Goal: Task Accomplishment & Management: Manage account settings

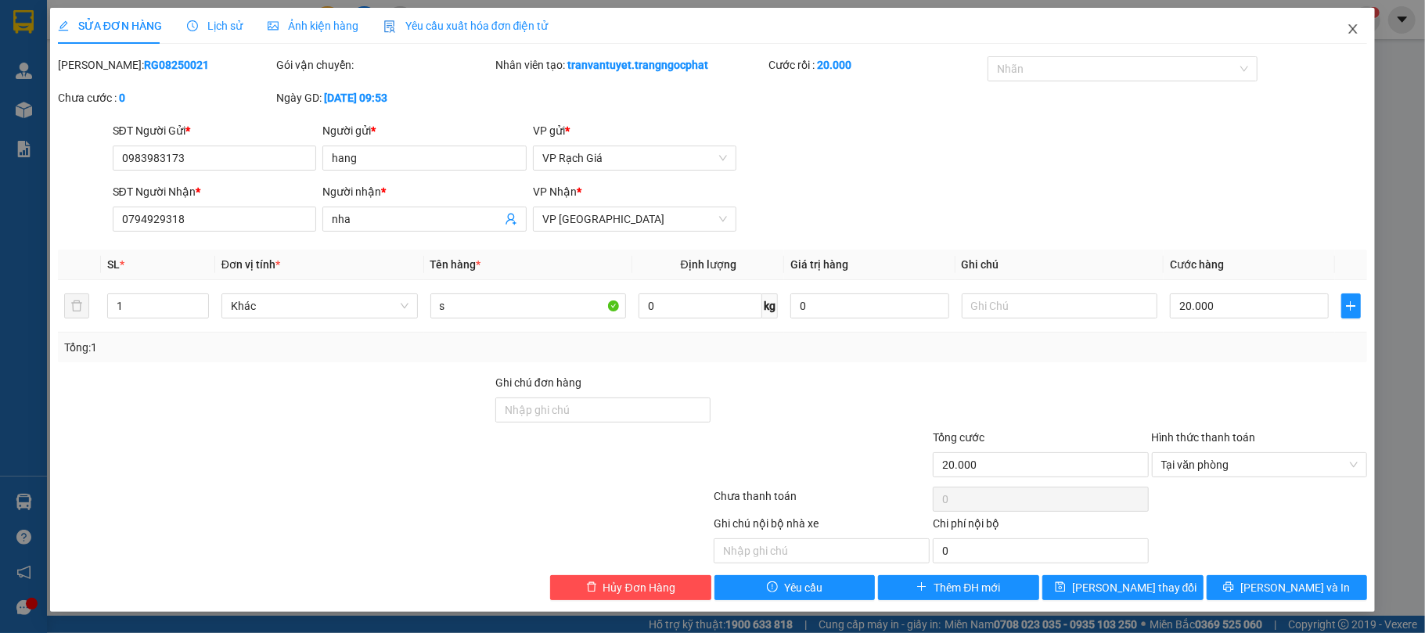
click at [1349, 31] on icon "close" at bounding box center [1352, 29] width 13 height 13
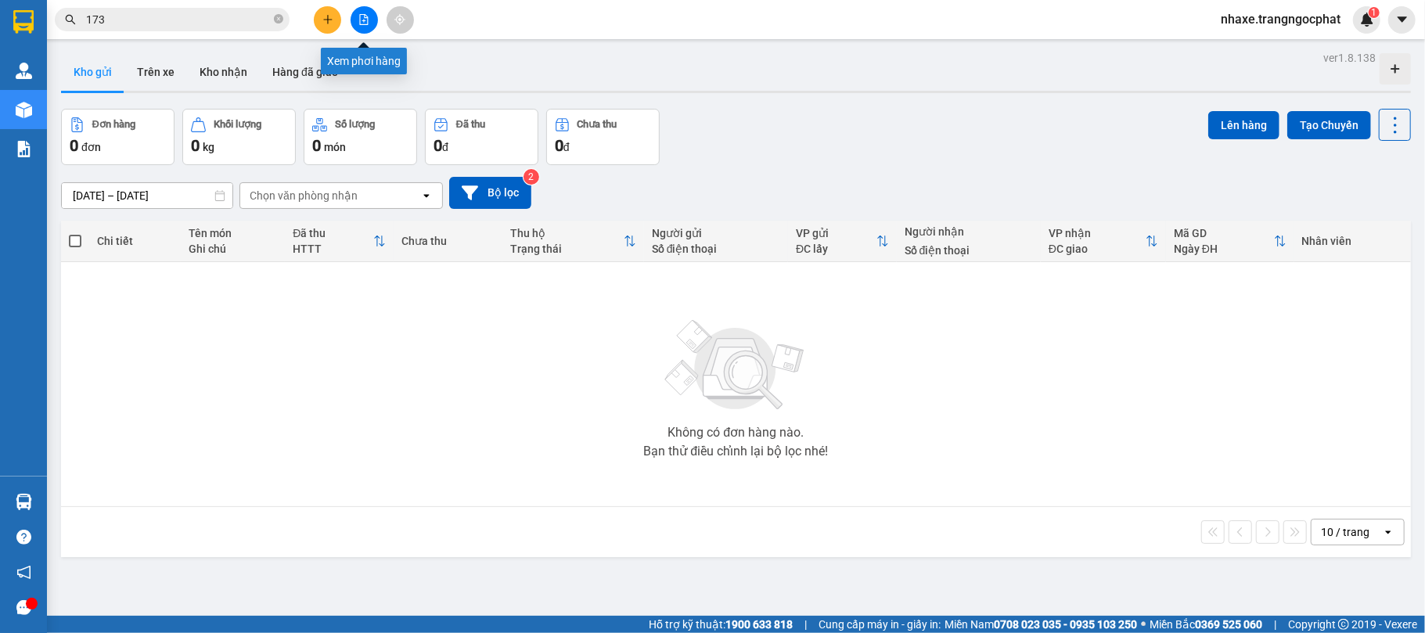
click at [365, 14] on icon "file-add" at bounding box center [363, 19] width 11 height 11
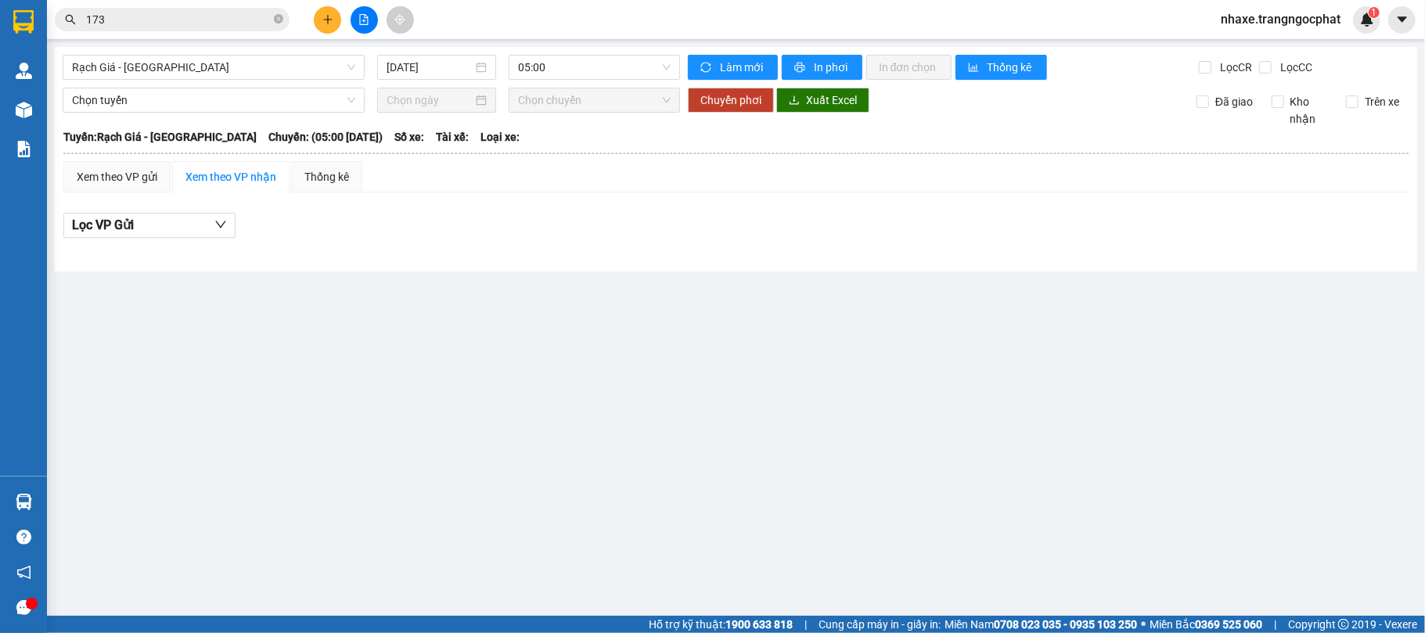
click at [596, 83] on div "[GEOGRAPHIC_DATA] - [GEOGRAPHIC_DATA] [DATE] 05:00 Làm mới In phơi In đơn chọn …" at bounding box center [736, 159] width 1362 height 225
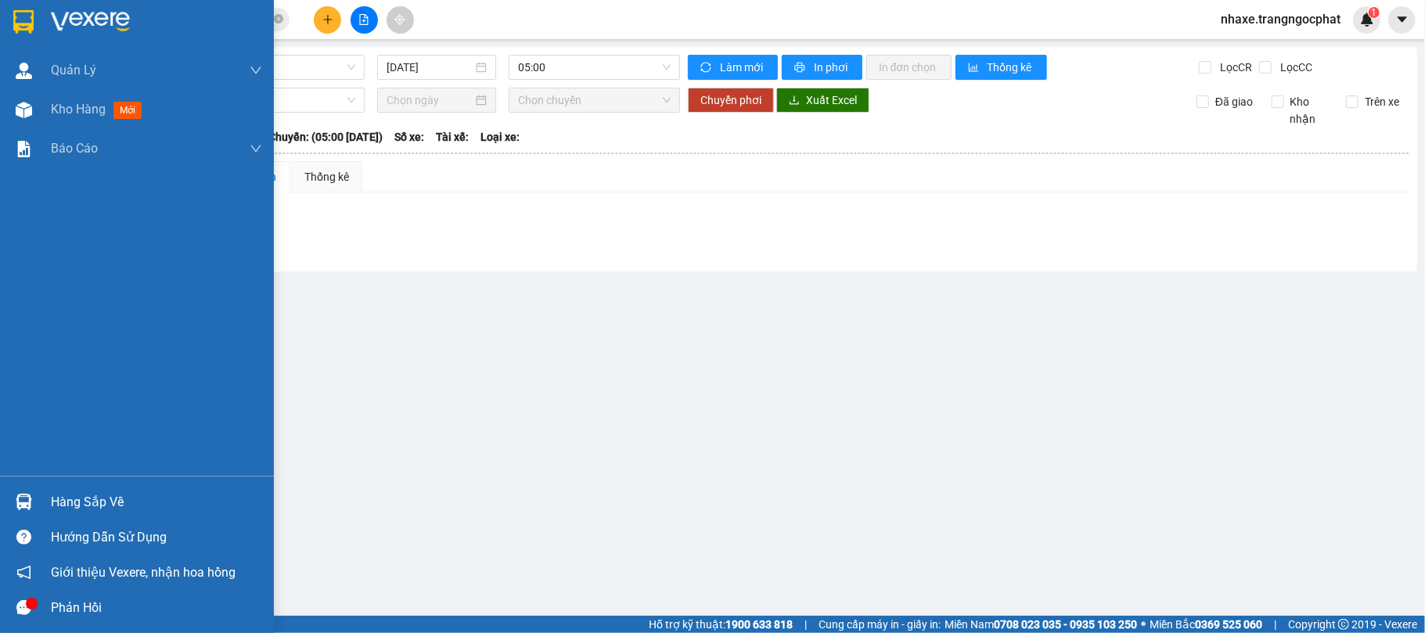
click at [63, 487] on div "Hàng sắp về" at bounding box center [137, 501] width 274 height 35
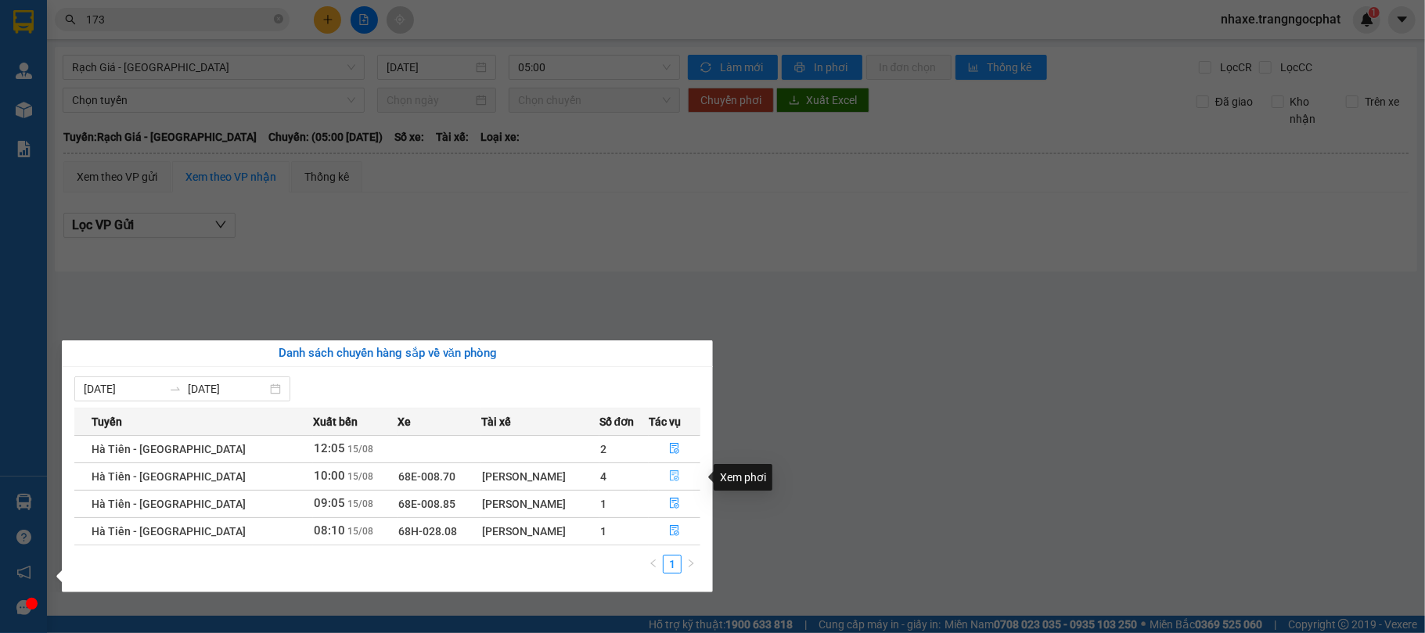
click at [674, 476] on icon "file-done" at bounding box center [674, 476] width 9 height 11
click at [674, 476] on main "[GEOGRAPHIC_DATA] - [GEOGRAPHIC_DATA] [DATE] 05:00 Làm mới In phơi In đơn chọn …" at bounding box center [712, 308] width 1425 height 616
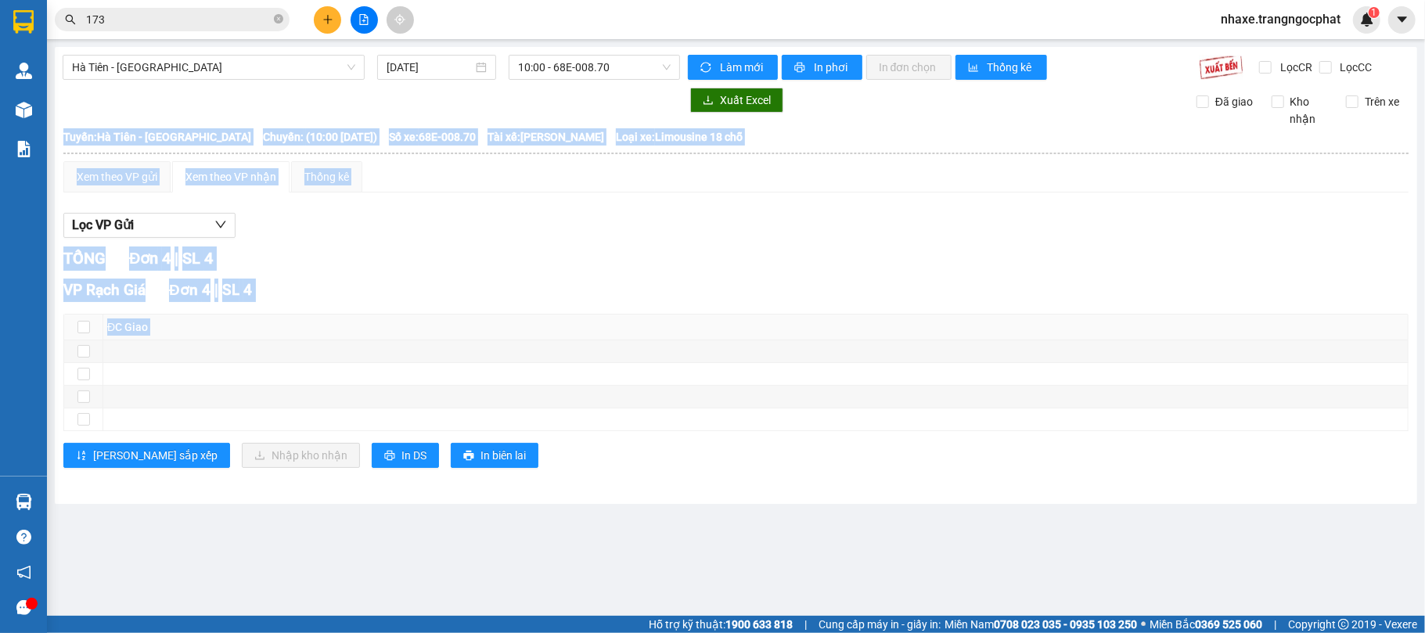
click at [523, 266] on div "TỔNG Đơn 4 | SL 4" at bounding box center [735, 258] width 1345 height 24
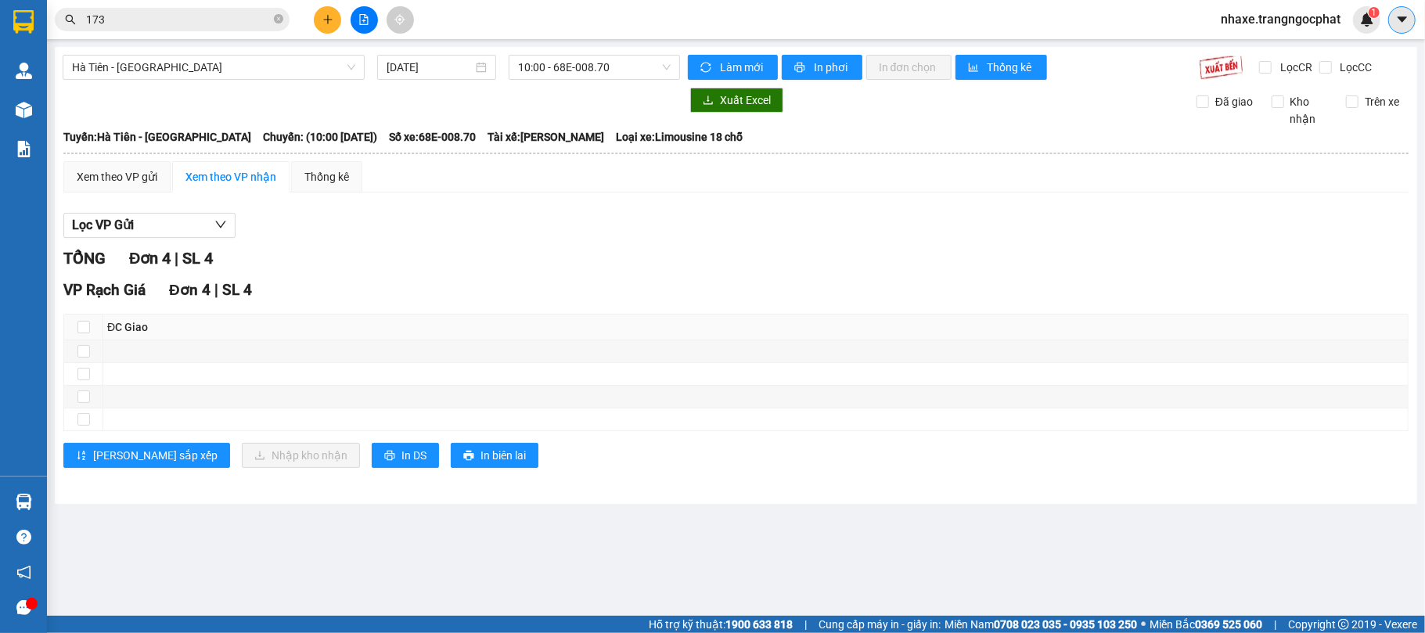
click at [1389, 25] on button at bounding box center [1401, 19] width 27 height 27
click at [1342, 59] on div "Cấu hình nhà xe" at bounding box center [1360, 58] width 79 height 17
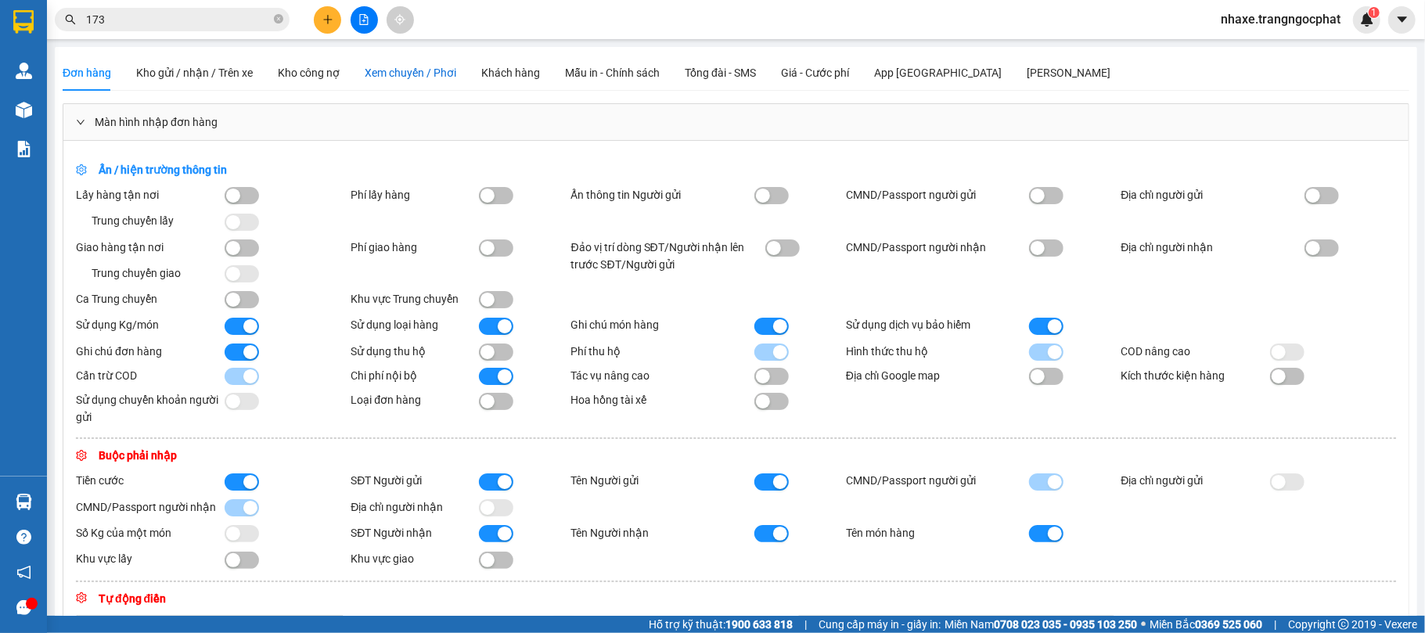
click at [394, 80] on div "Xem chuyến / Phơi" at bounding box center [411, 72] width 92 height 17
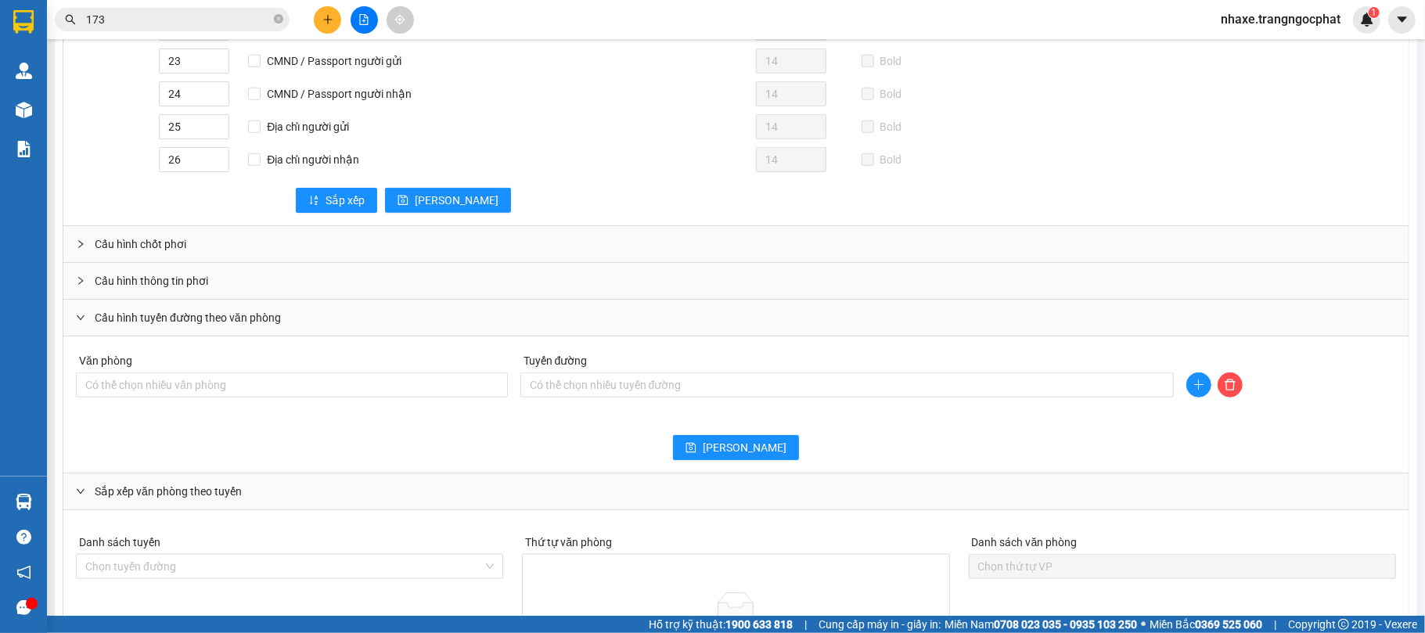
scroll to position [943, 0]
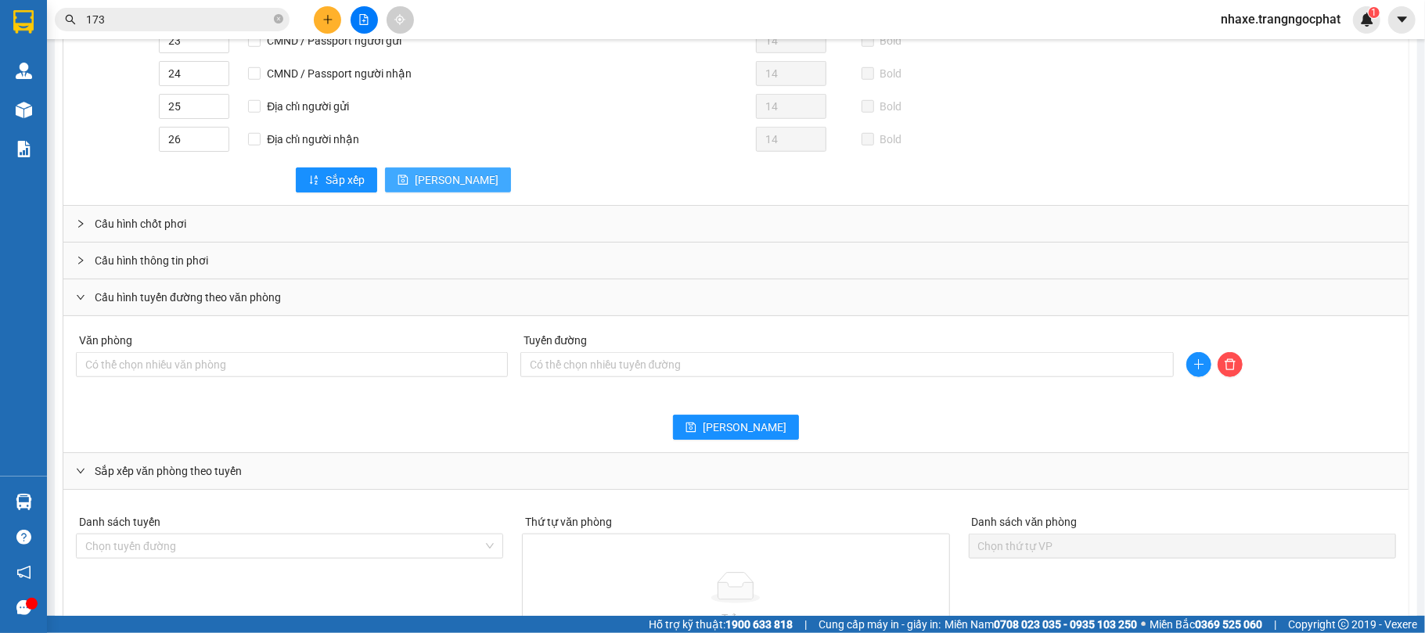
click at [420, 189] on span "[PERSON_NAME]" at bounding box center [457, 179] width 84 height 17
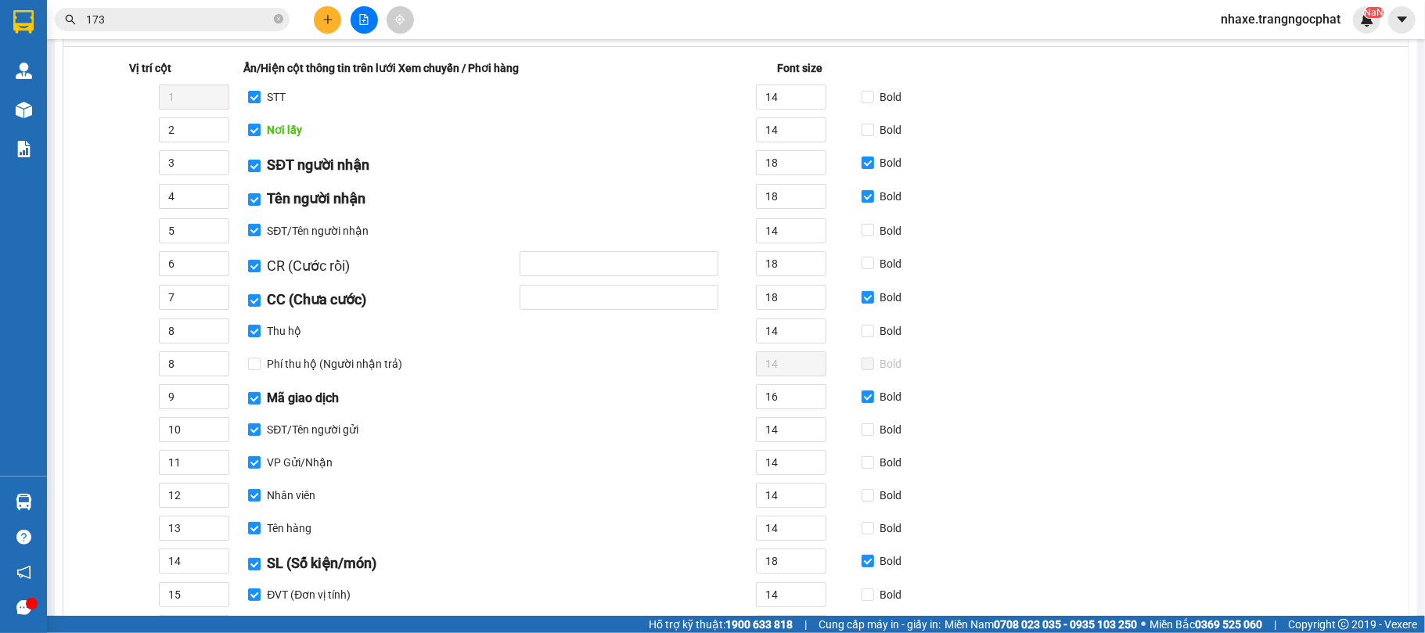
scroll to position [0, 0]
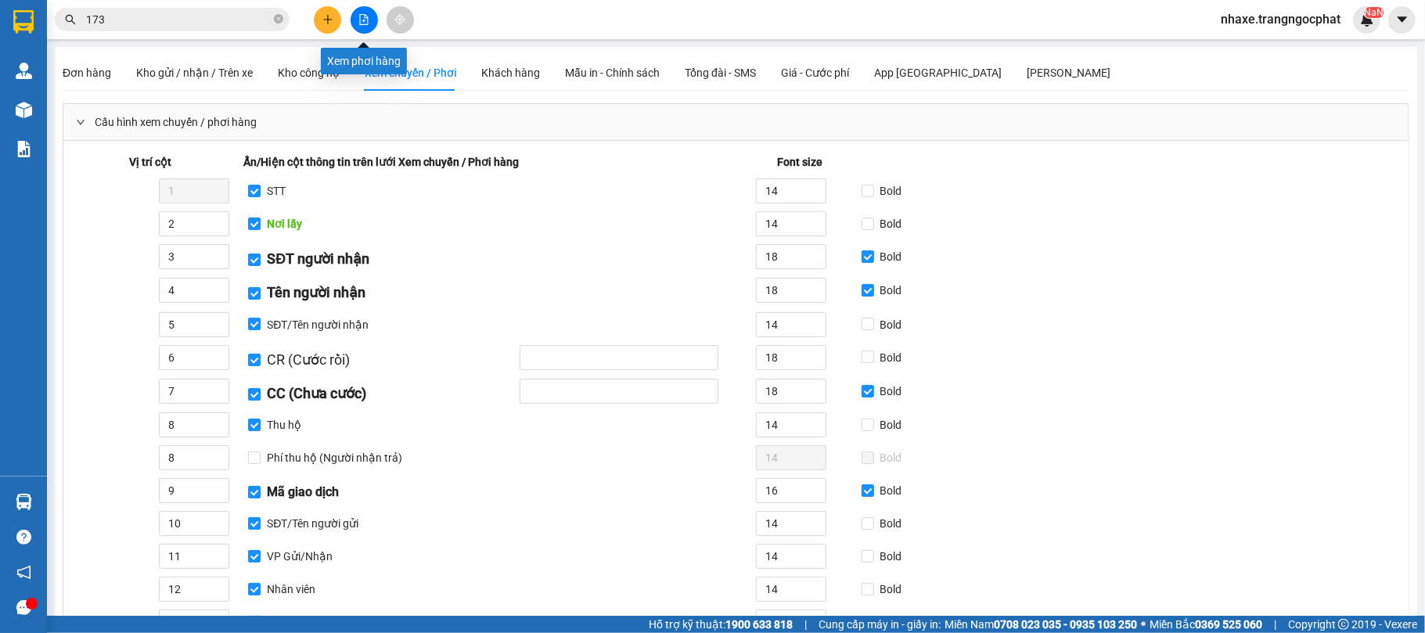
click at [360, 17] on icon "file-add" at bounding box center [364, 19] width 9 height 11
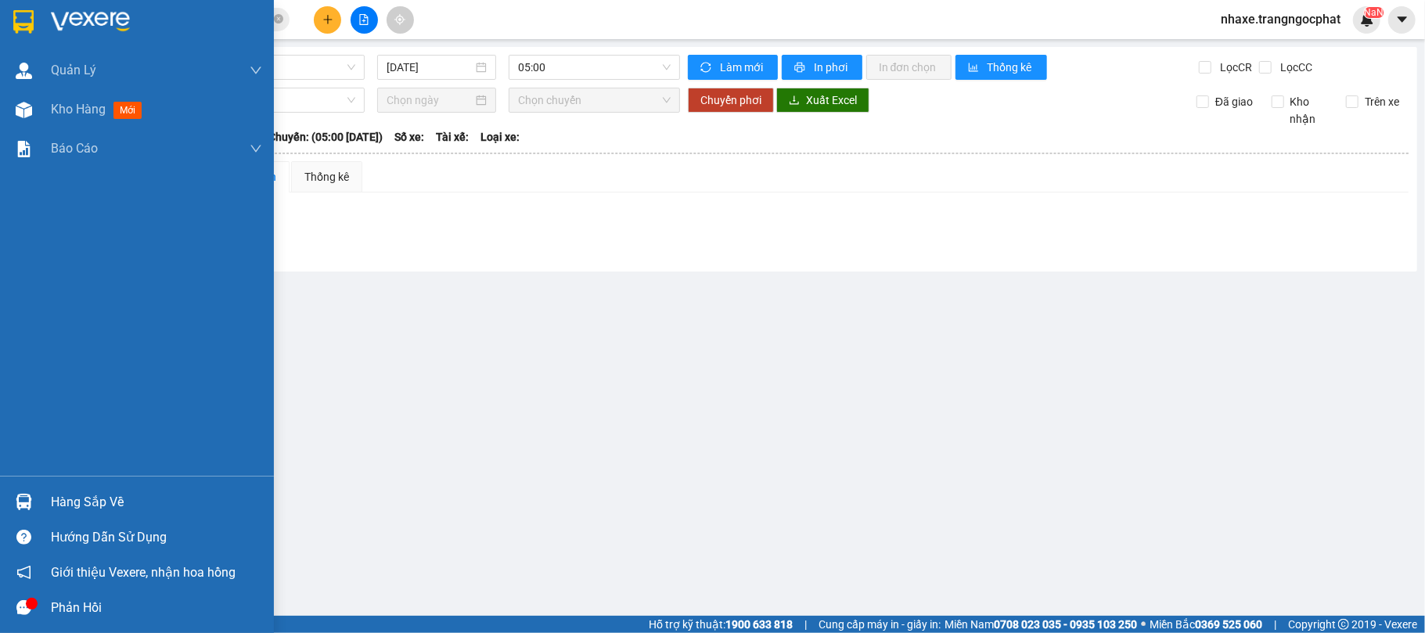
click at [63, 504] on div "Hàng sắp về" at bounding box center [156, 501] width 211 height 23
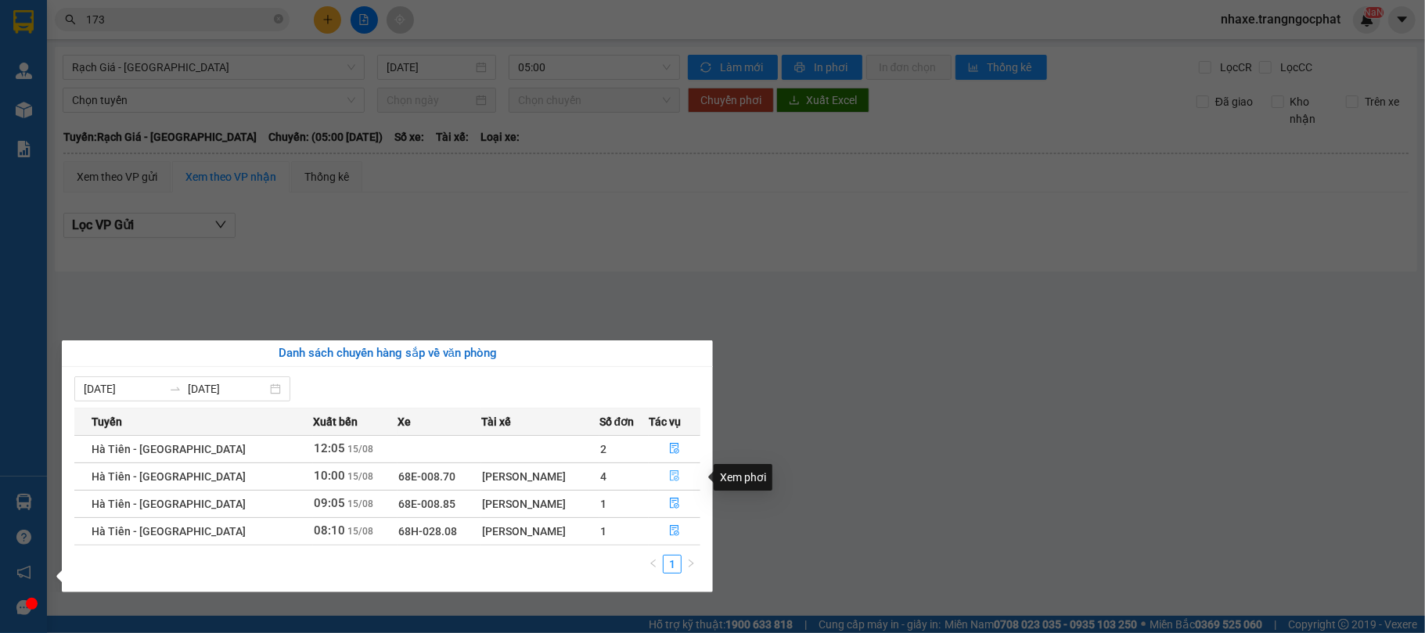
click at [674, 482] on icon "file-done" at bounding box center [674, 476] width 9 height 11
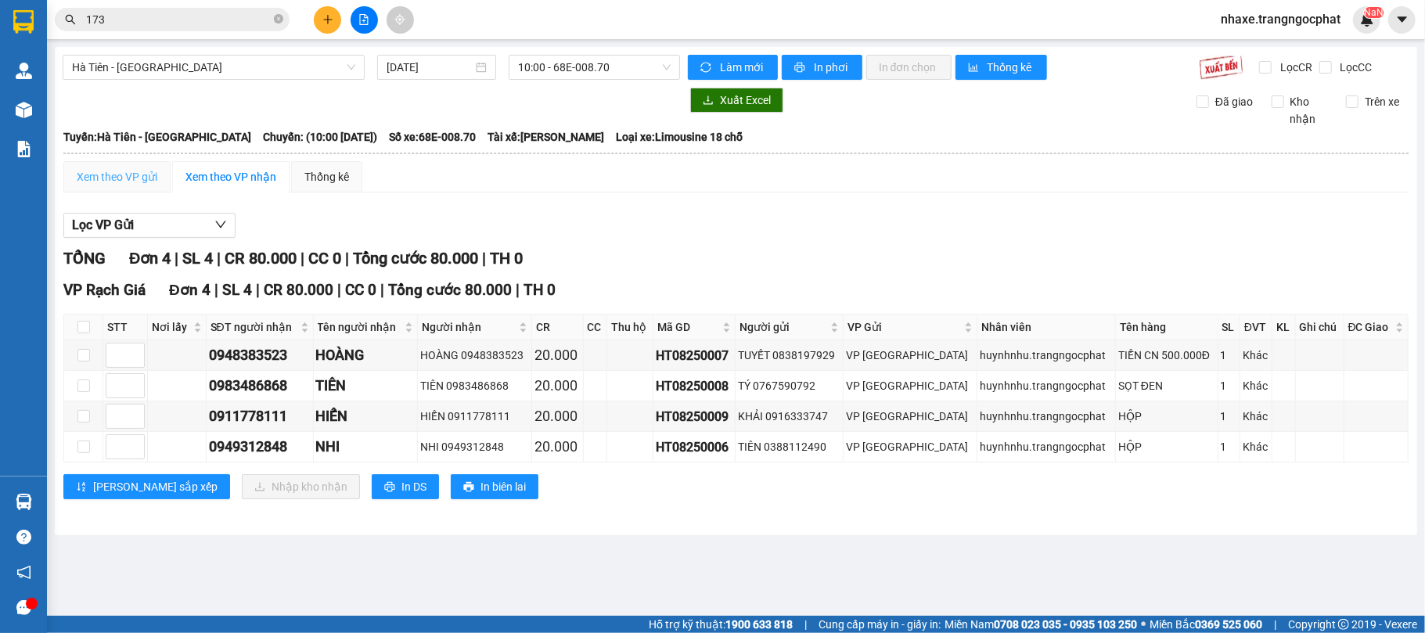
click at [107, 167] on div "Xem theo VP gửi" at bounding box center [116, 176] width 107 height 31
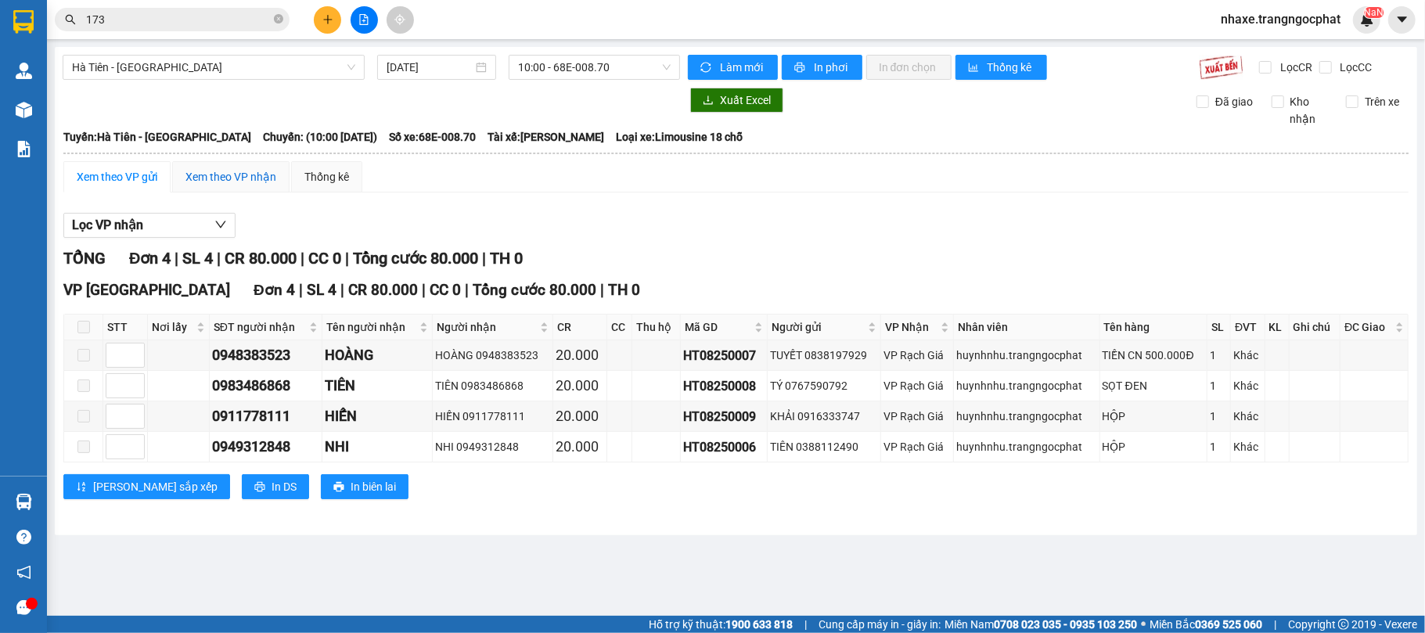
click at [230, 175] on div "Xem theo VP nhận" at bounding box center [230, 176] width 91 height 17
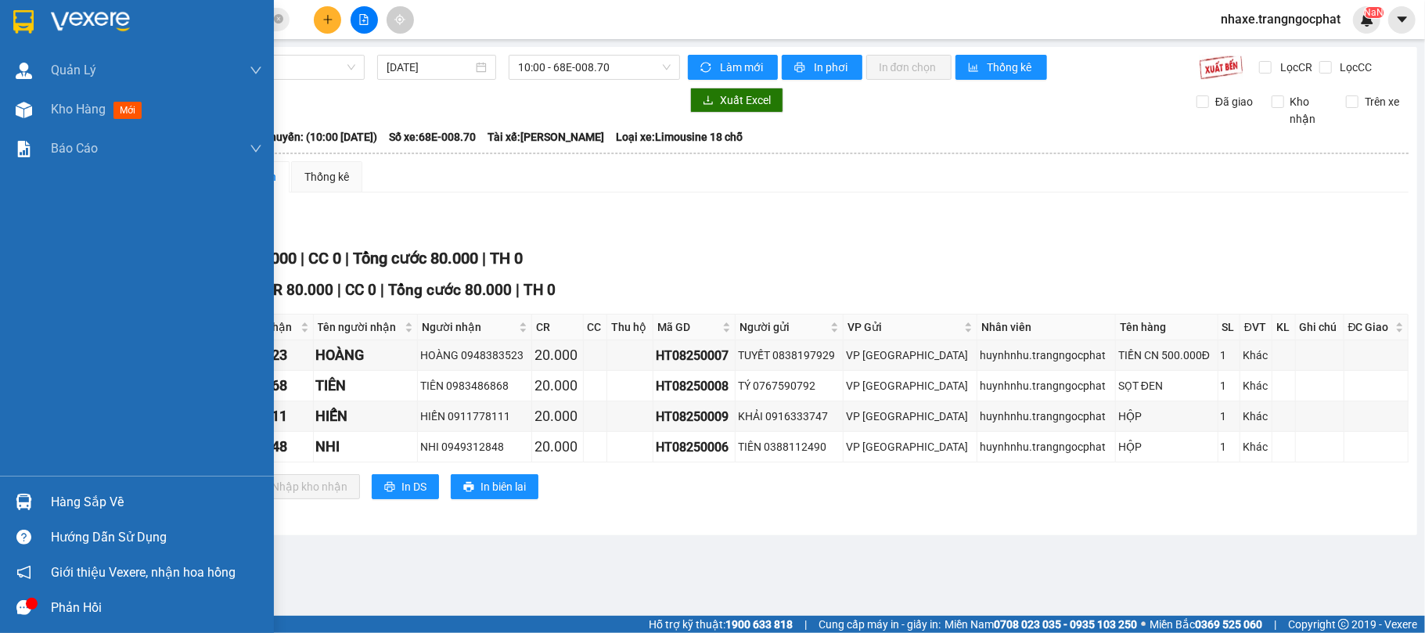
click at [69, 510] on div "Hàng sắp về" at bounding box center [156, 501] width 211 height 23
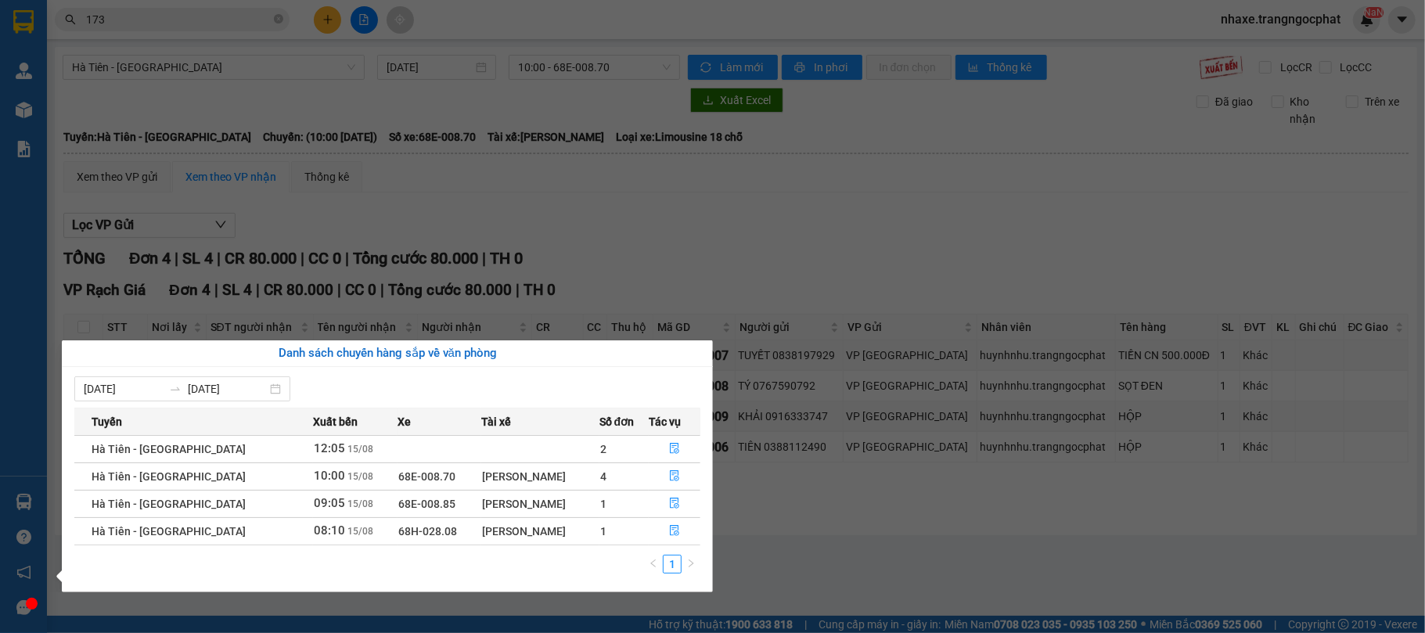
click at [338, 289] on section "Kết quả tìm kiếm ( 2 ) Bộ lọc Mã ĐH Trạng thái Món hàng Tổng cước Chưa cước Ngư…" at bounding box center [712, 316] width 1425 height 633
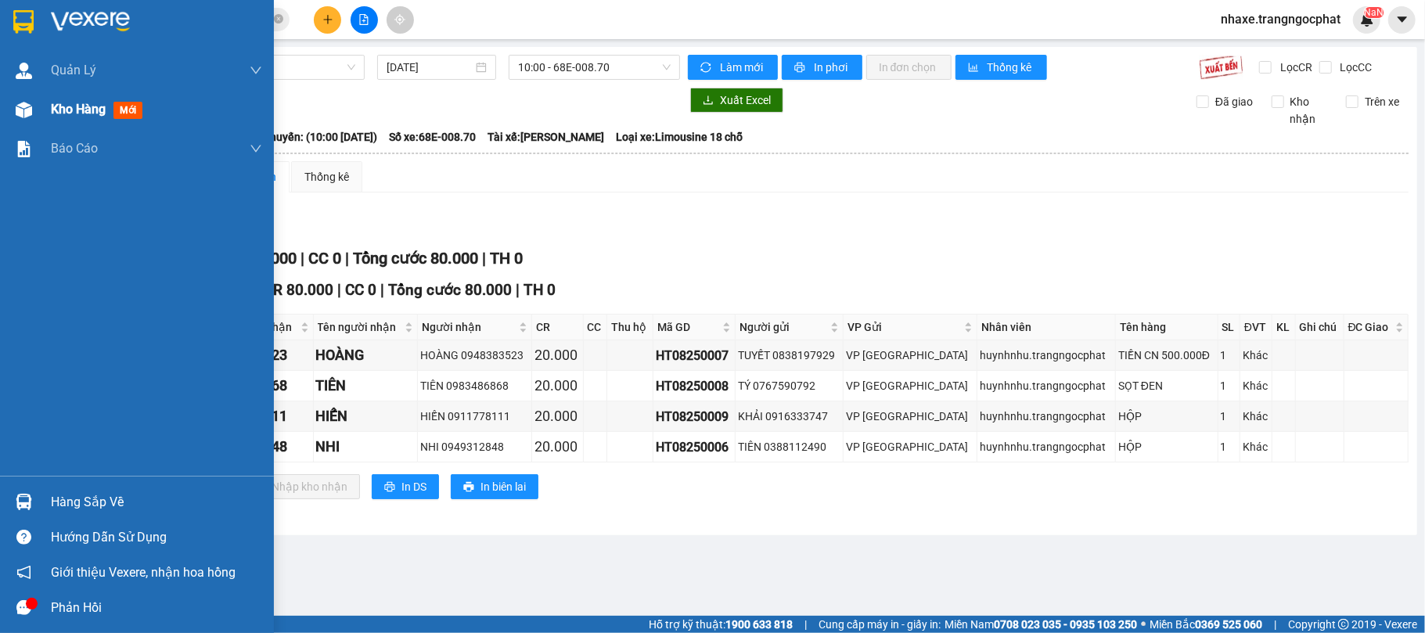
click at [120, 107] on span "mới" at bounding box center [127, 110] width 29 height 17
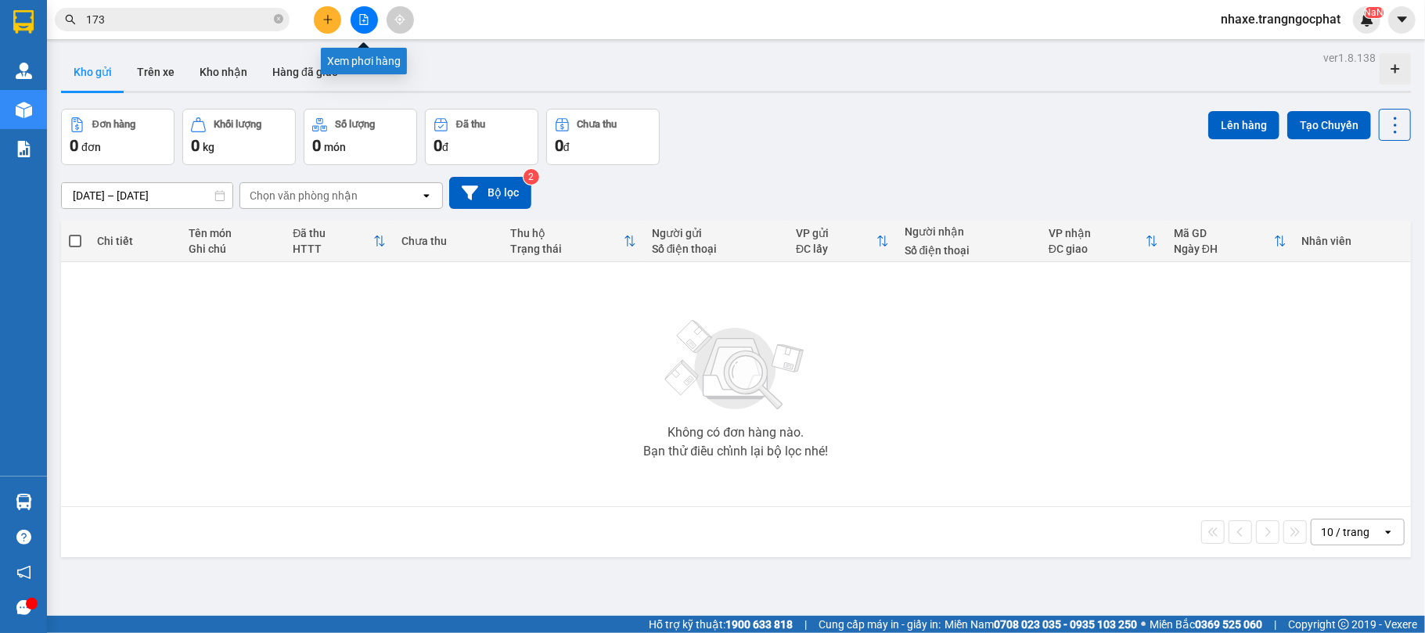
click at [369, 25] on button at bounding box center [363, 19] width 27 height 27
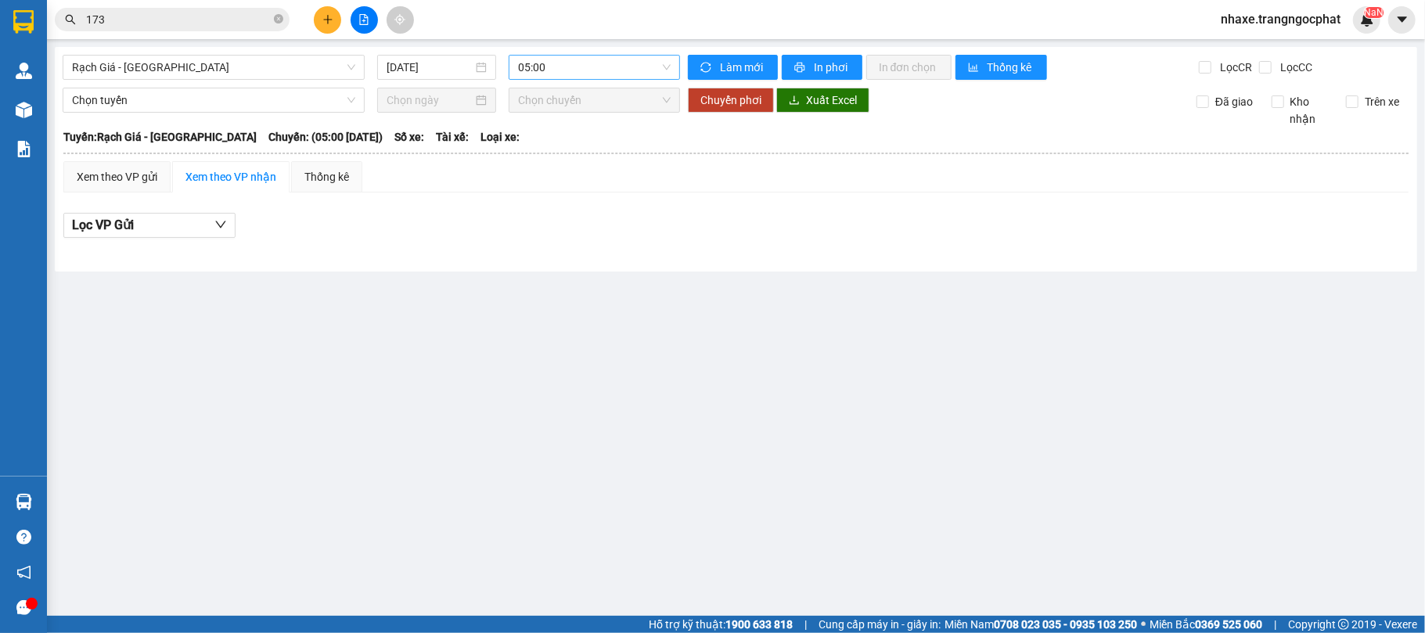
click at [659, 66] on span "05:00" at bounding box center [594, 67] width 153 height 23
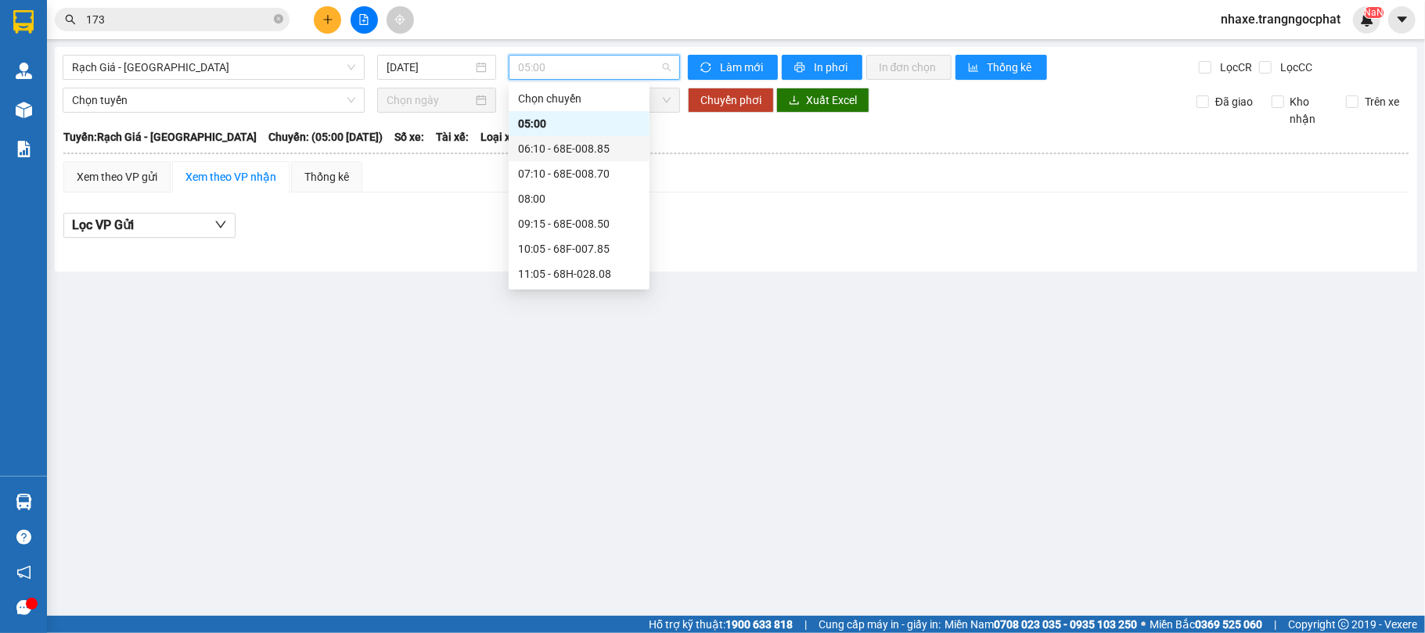
click at [612, 157] on div "06:10 - 68E-008.85" at bounding box center [578, 148] width 141 height 25
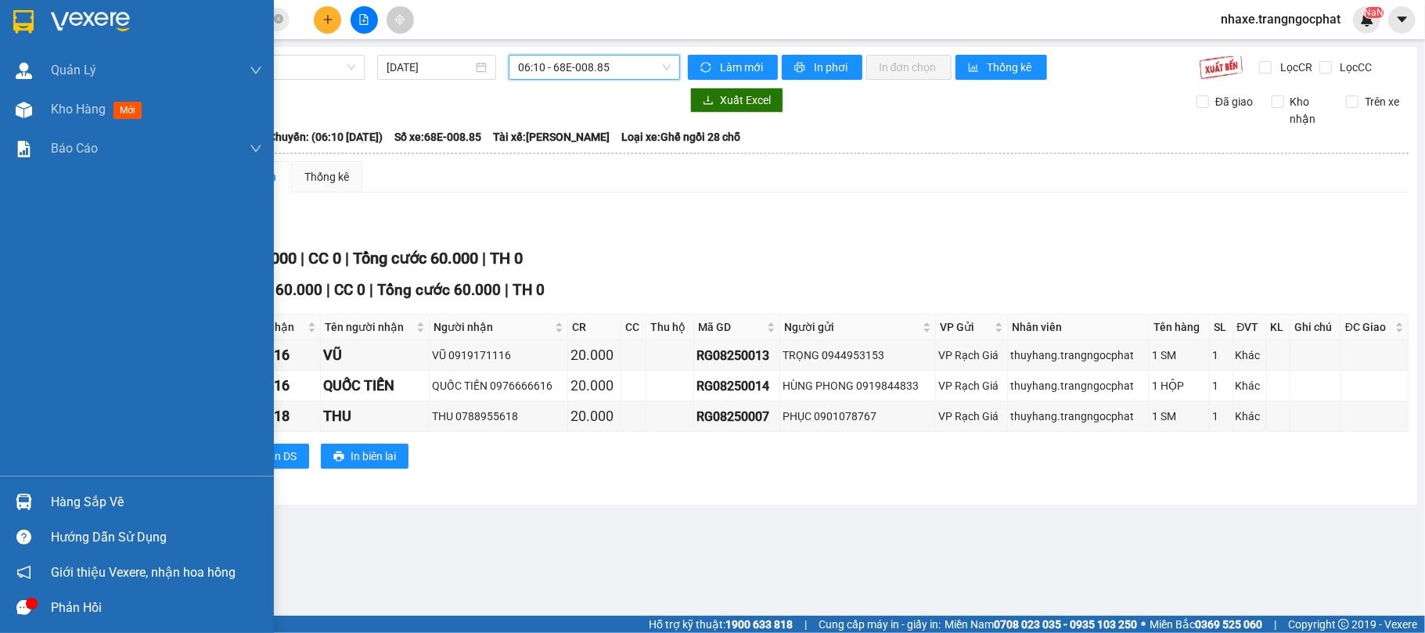
click at [92, 494] on div "Hàng sắp về" at bounding box center [156, 501] width 211 height 23
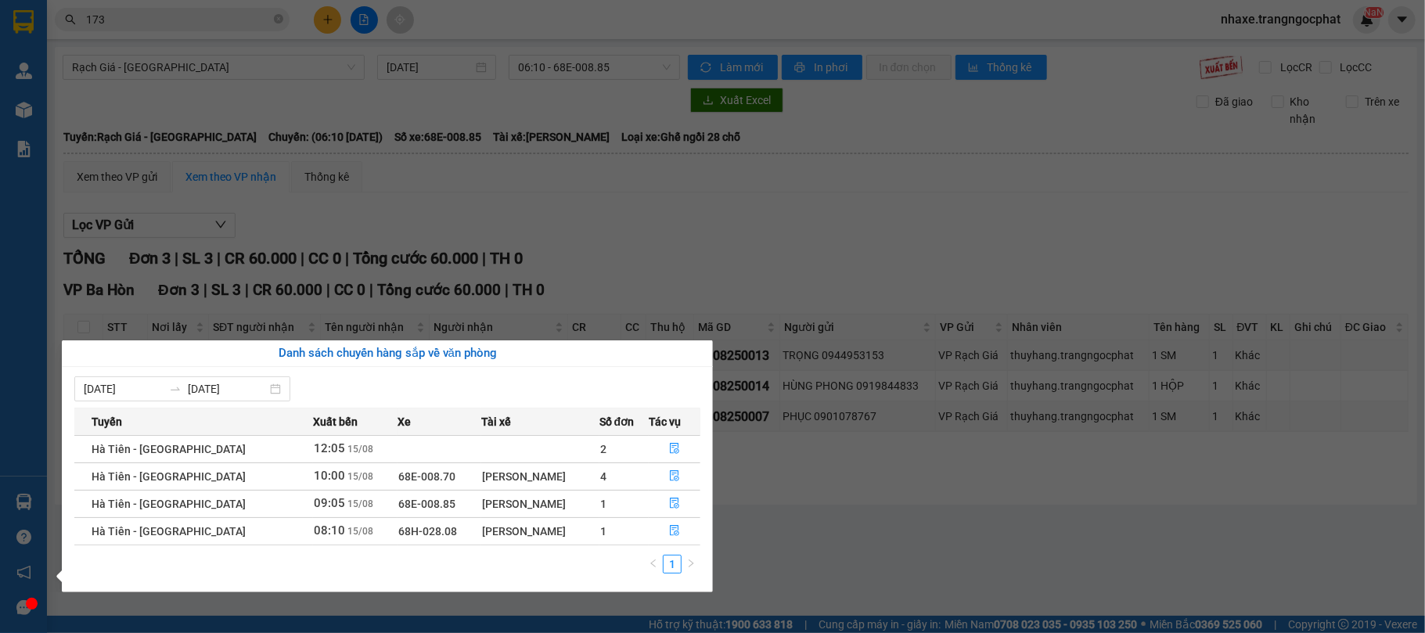
click at [843, 479] on section "Kết quả tìm kiếm ( 2 ) Bộ lọc Mã ĐH Trạng thái Món hàng Tổng cước Chưa cước Ngư…" at bounding box center [712, 316] width 1425 height 633
